Goal: Information Seeking & Learning: Learn about a topic

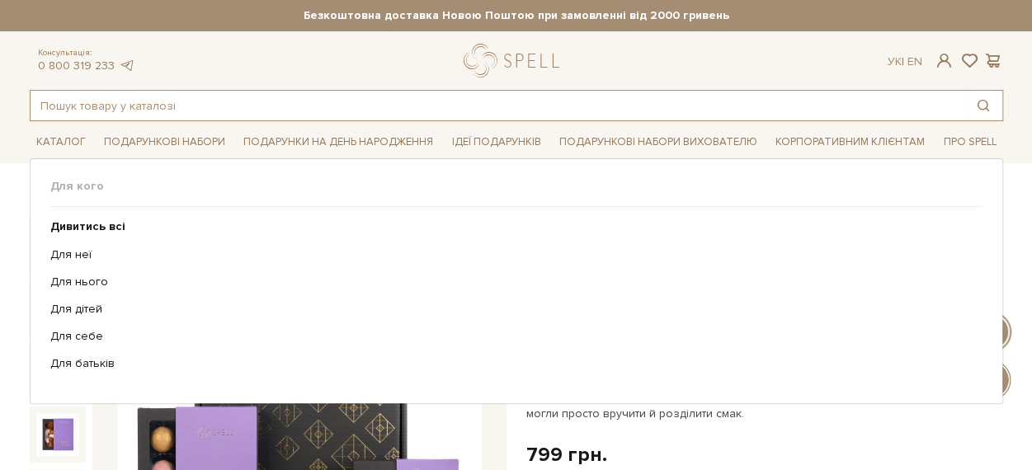
click at [292, 105] on input "text" at bounding box center [498, 106] width 934 height 30
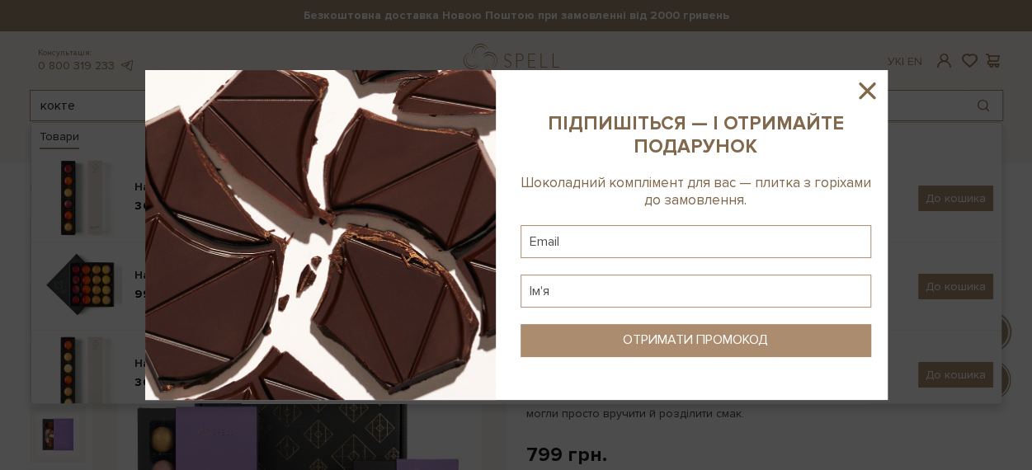
type input "кокте"
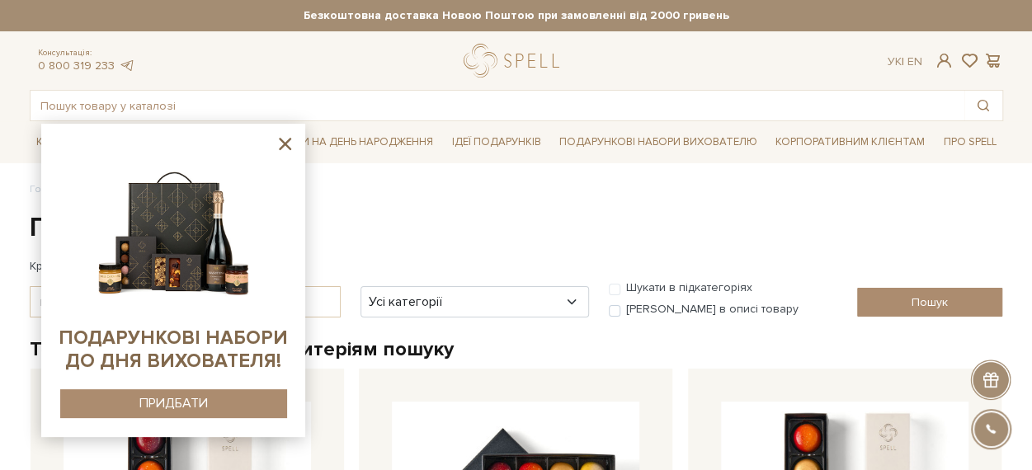
click at [282, 144] on icon at bounding box center [285, 144] width 21 height 21
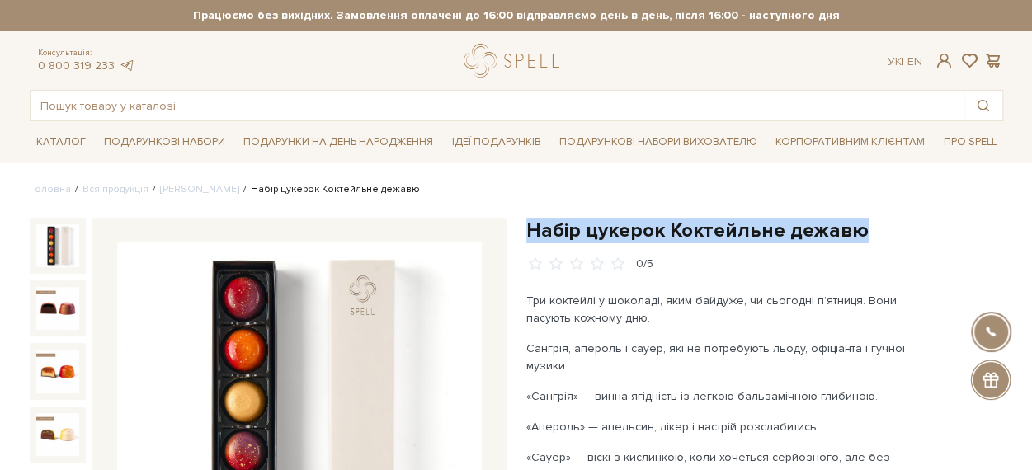
drag, startPoint x: 831, startPoint y: 225, endPoint x: 529, endPoint y: 223, distance: 302.7
click at [529, 223] on h1 "Набір цукерок Коктейльне дежавю" at bounding box center [764, 231] width 477 height 26
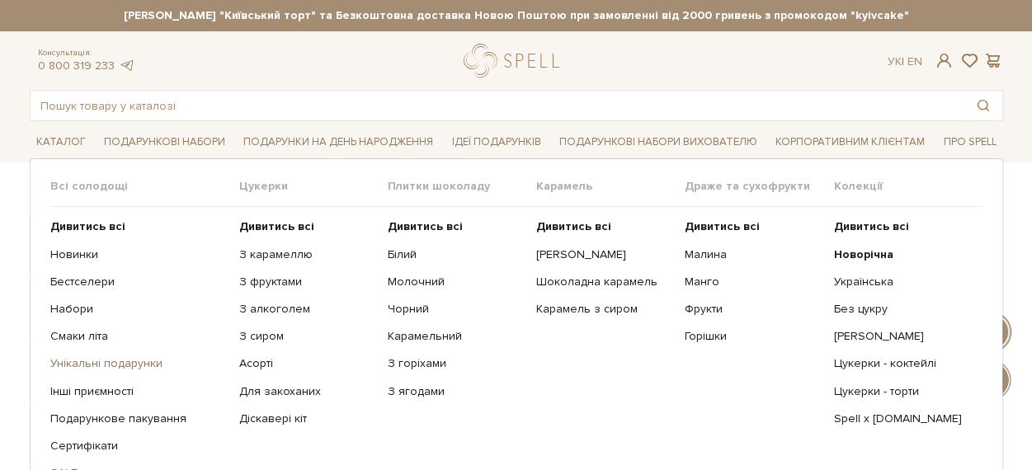
scroll to position [165, 0]
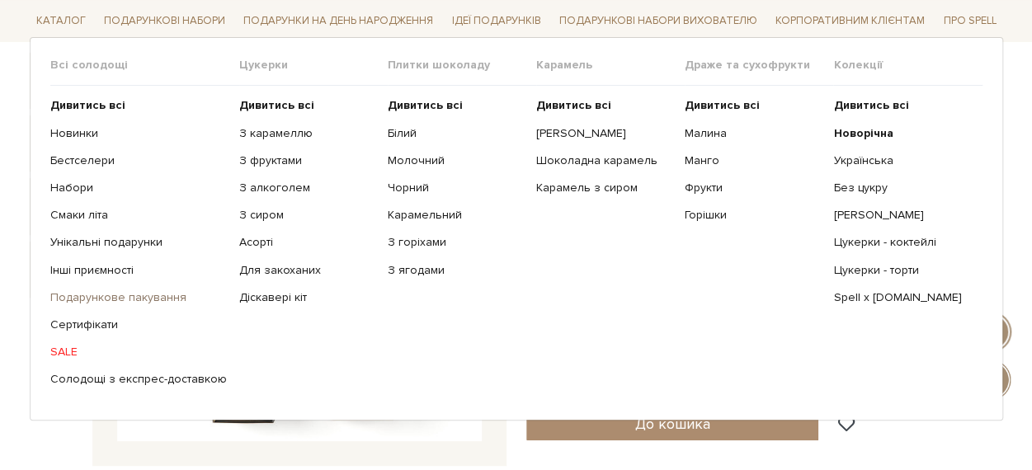
click at [97, 290] on link "Подарункове пакування" at bounding box center [138, 297] width 177 height 15
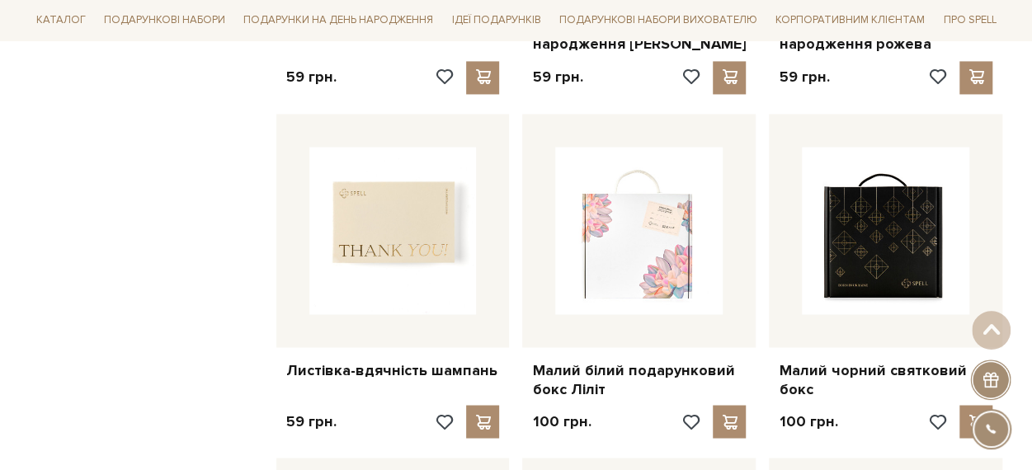
scroll to position [1320, 0]
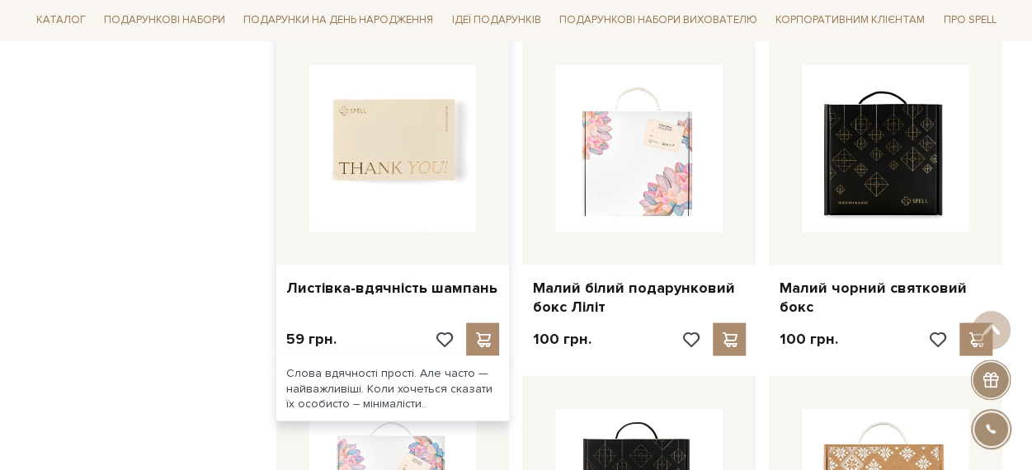
click at [419, 131] on img at bounding box center [392, 147] width 167 height 167
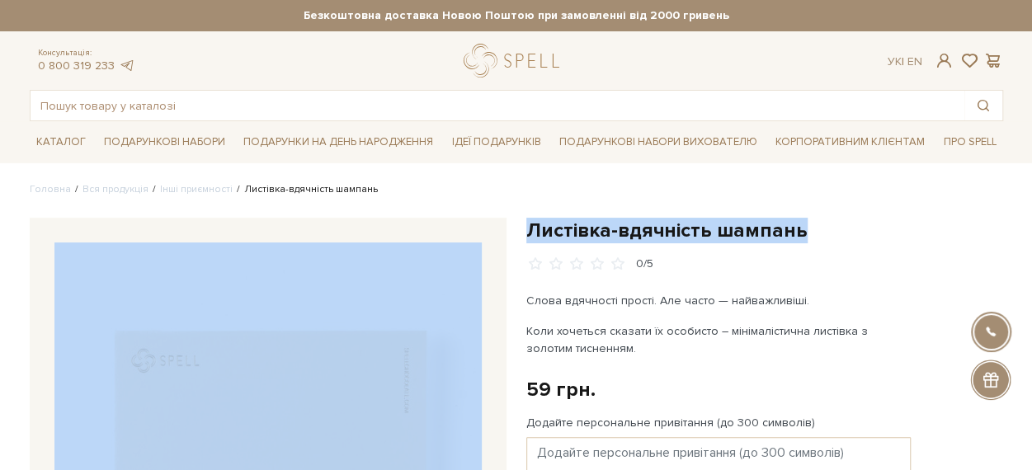
drag, startPoint x: 794, startPoint y: 232, endPoint x: 511, endPoint y: 232, distance: 282.9
click at [795, 232] on h1 "Листівка-вдячність шампань" at bounding box center [764, 231] width 477 height 26
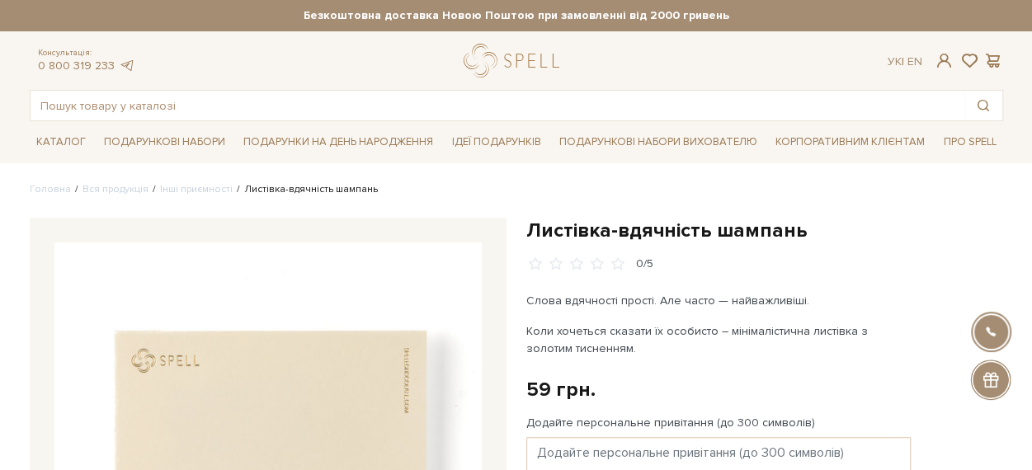
click at [784, 222] on h1 "Листівка-вдячність шампань" at bounding box center [764, 231] width 477 height 26
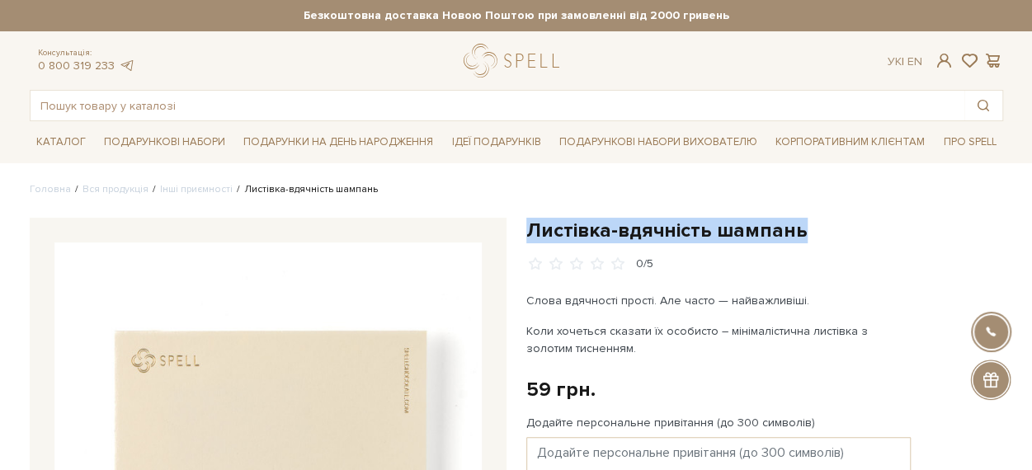
drag, startPoint x: 784, startPoint y: 222, endPoint x: 539, endPoint y: 225, distance: 244.2
click at [539, 225] on h1 "Листівка-вдячність шампань" at bounding box center [764, 231] width 477 height 26
copy h1 "Листівка-вдячність шампань"
